Goal: Task Accomplishment & Management: Use online tool/utility

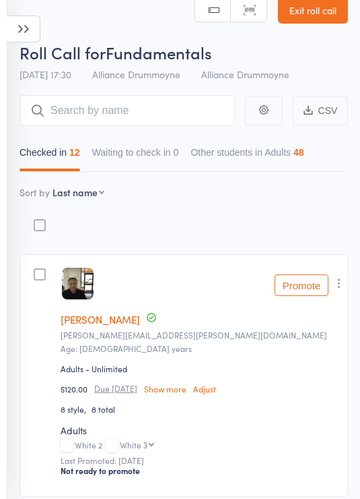
scroll to position [53, 0]
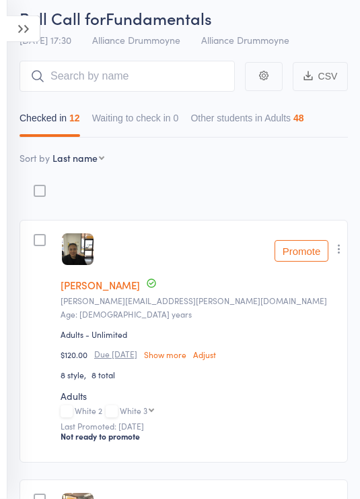
click at [76, 161] on select "First name Last name Birthday today? Behind on payments? Check in time Next pay…" at bounding box center [79, 158] width 52 height 13
select select "9"
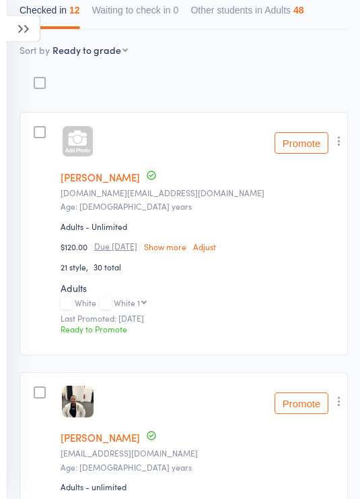
scroll to position [0, 0]
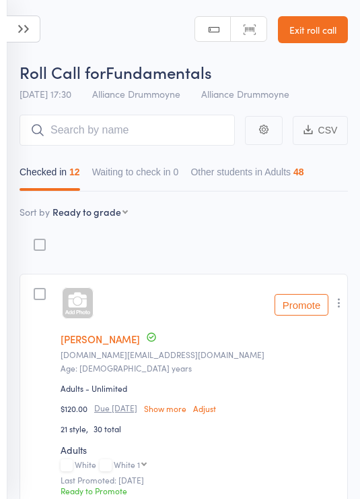
click at [24, 30] on icon at bounding box center [24, 28] width 34 height 27
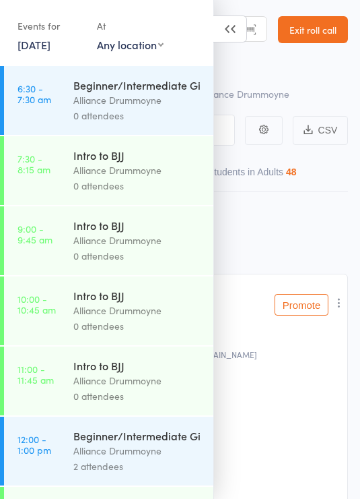
click at [322, 26] on link "Exit roll call" at bounding box center [313, 29] width 70 height 27
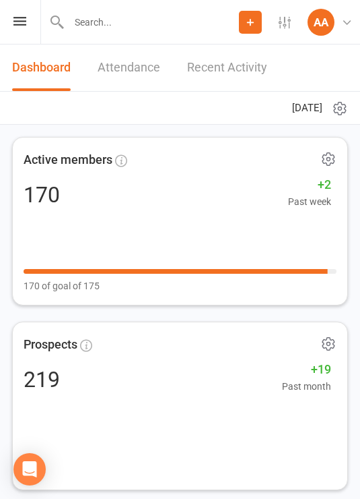
click at [31, 17] on div "Prospect Member Non-attending contact Class / event Appointment Grading event T…" at bounding box center [180, 22] width 360 height 44
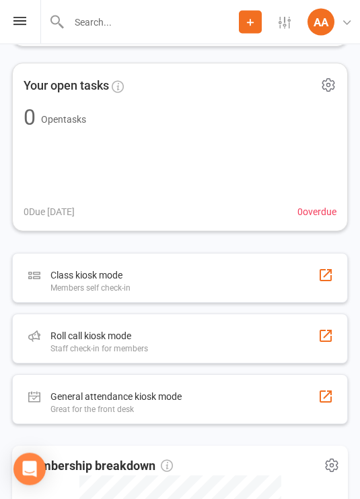
scroll to position [443, 0]
click at [210, 343] on div "Roll call kiosk mode Staff check-in for members" at bounding box center [180, 338] width 336 height 50
